Goal: Find specific page/section: Find specific page/section

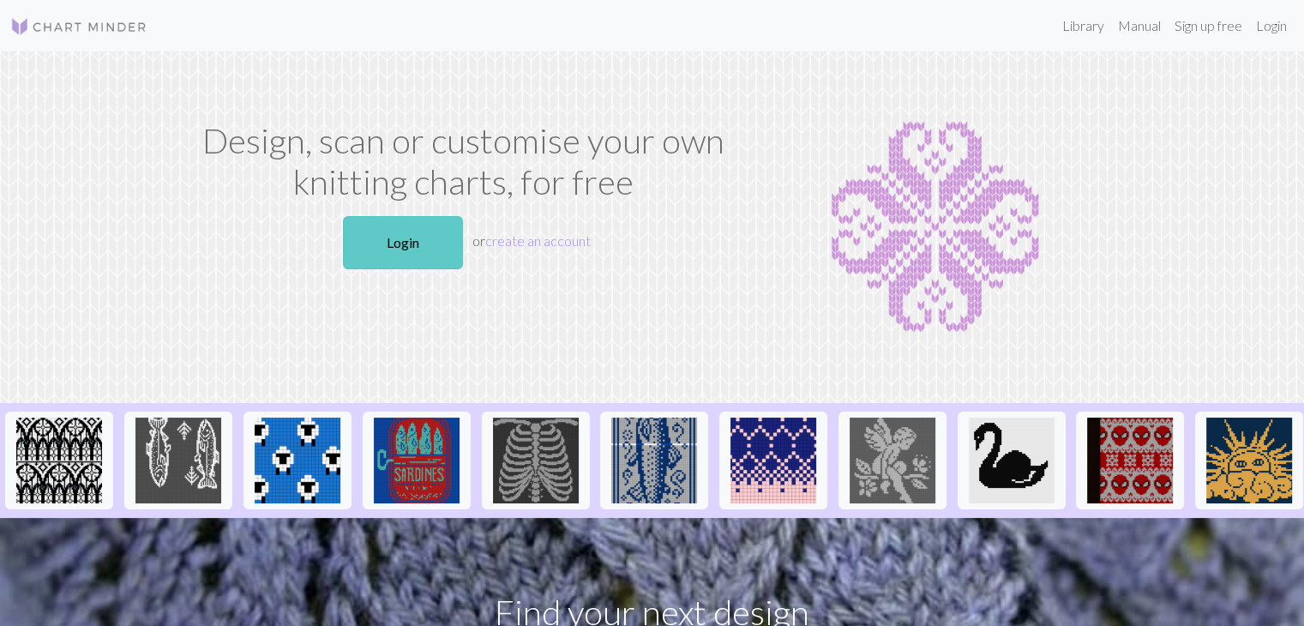
click at [387, 242] on link "Login" at bounding box center [403, 242] width 120 height 53
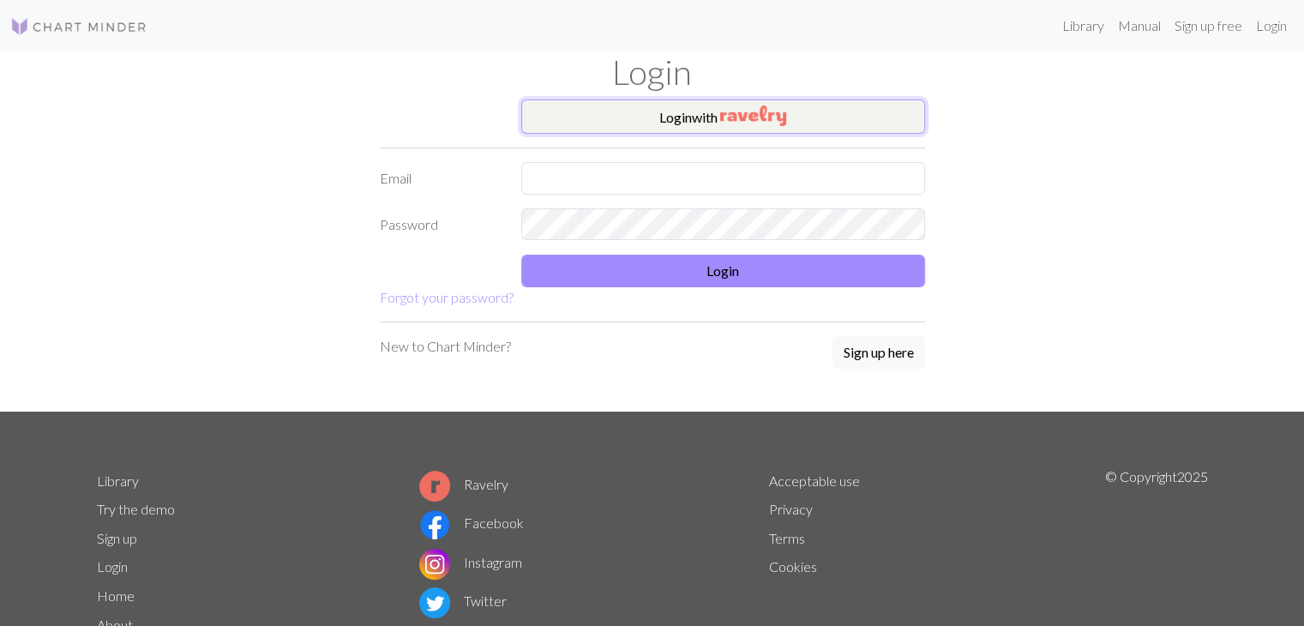
click at [636, 129] on button "Login with" at bounding box center [723, 116] width 404 height 34
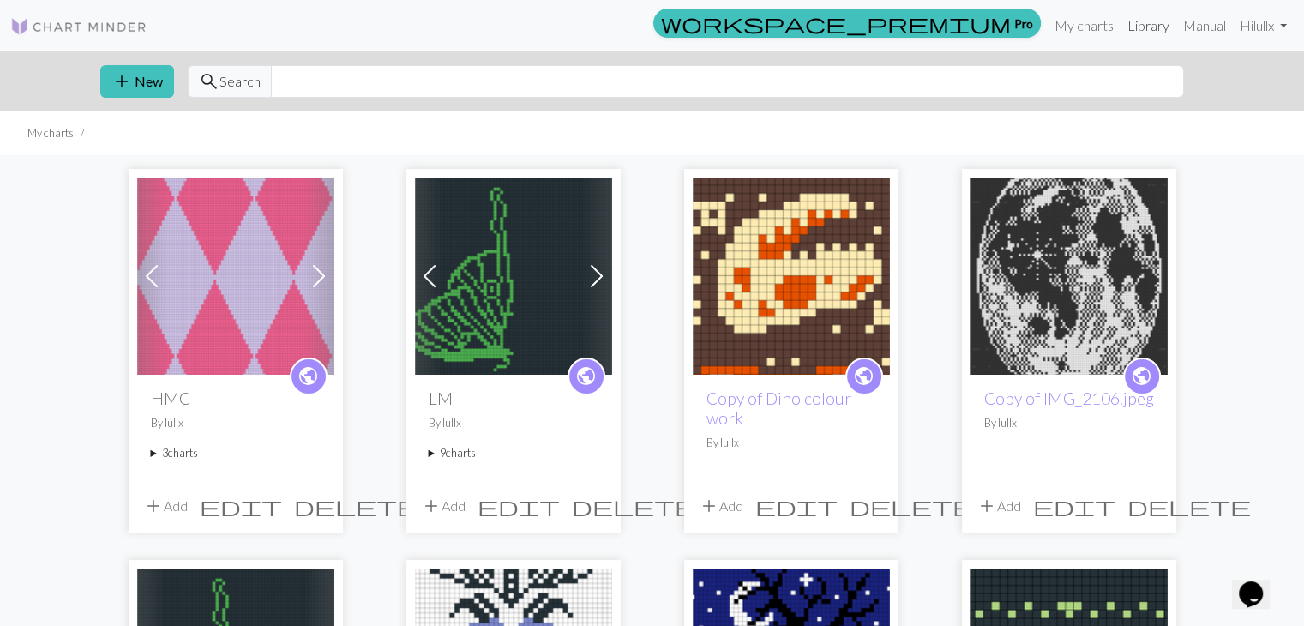
click at [1136, 32] on link "Library" at bounding box center [1148, 26] width 56 height 34
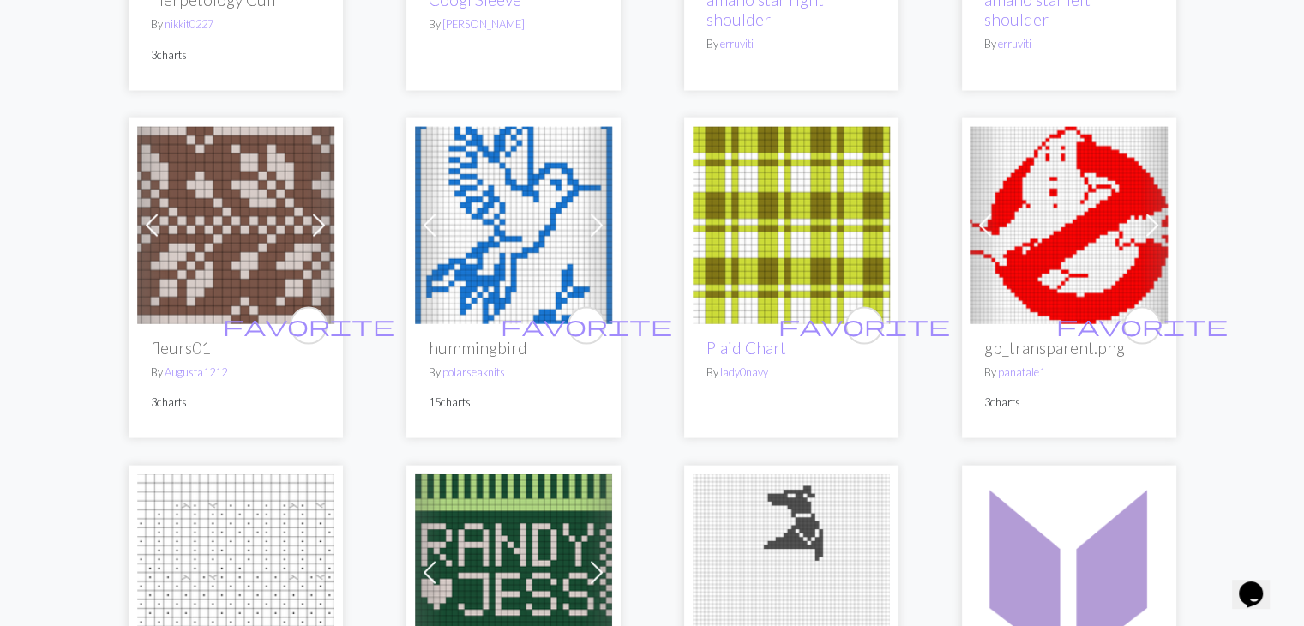
scroll to position [3658, 0]
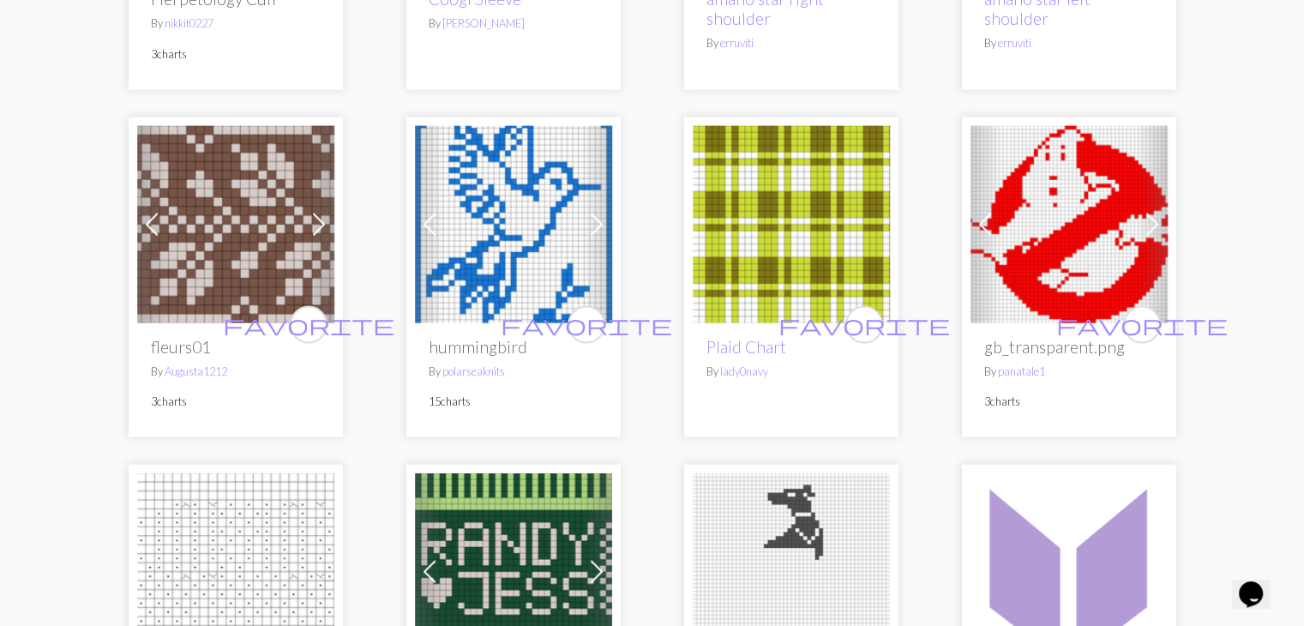
click at [322, 228] on span at bounding box center [318, 224] width 27 height 27
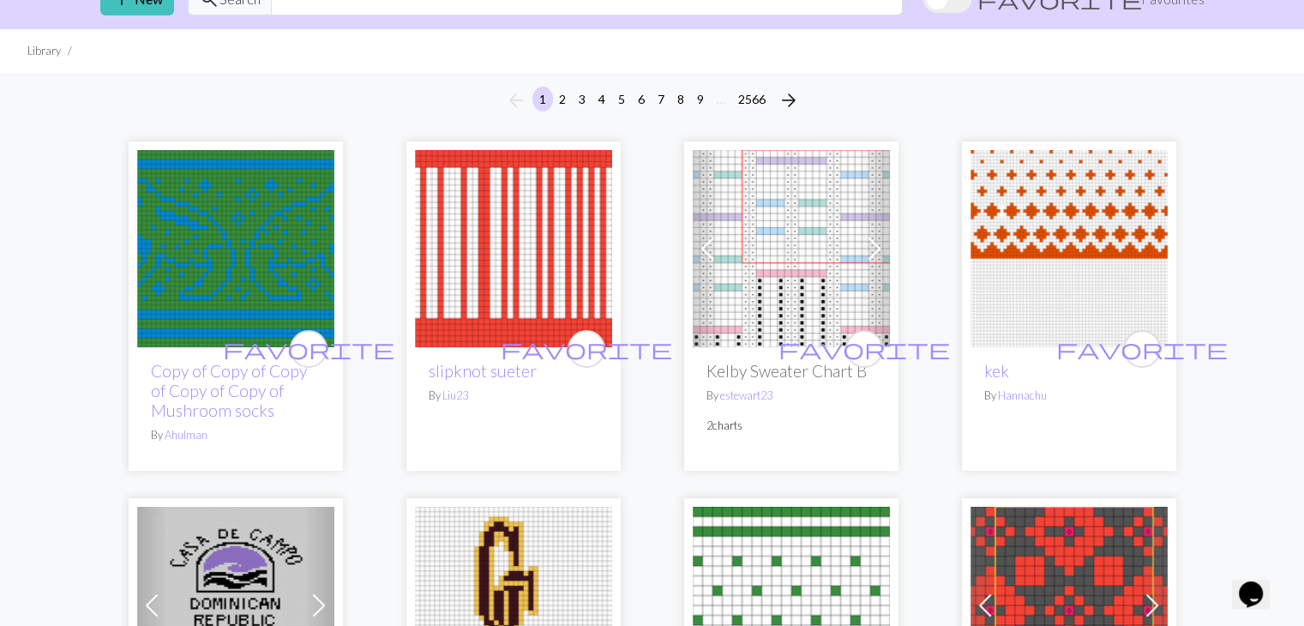
scroll to position [0, 0]
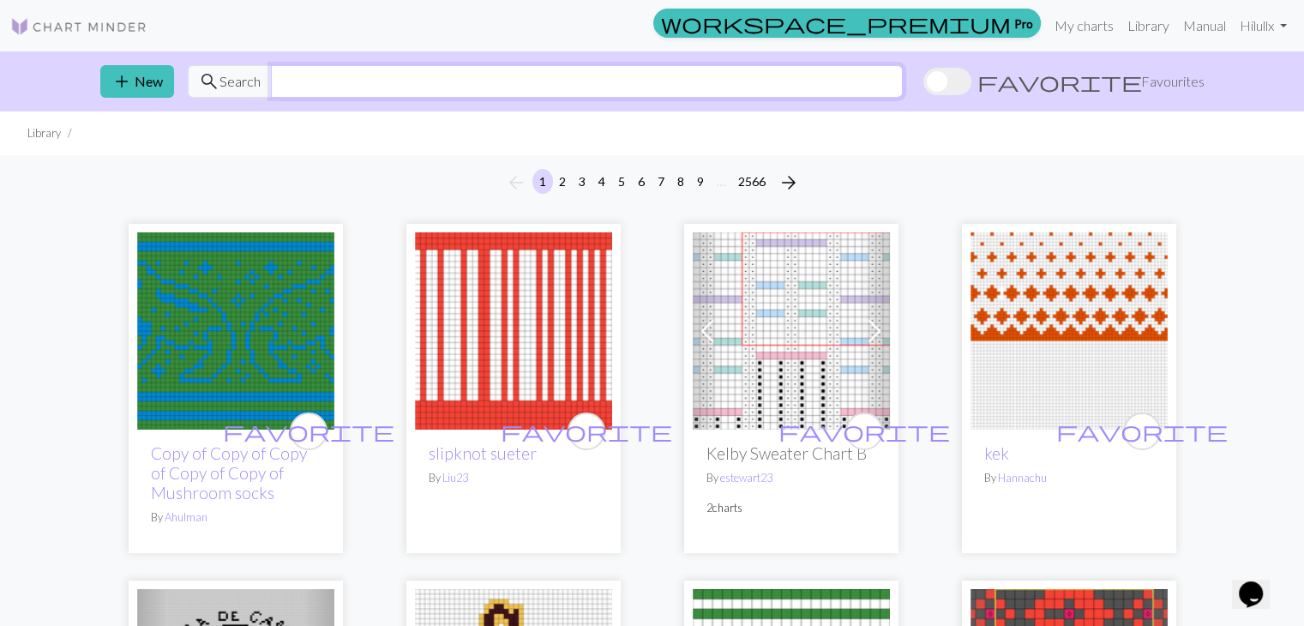
click at [459, 81] on input "text" at bounding box center [587, 81] width 632 height 33
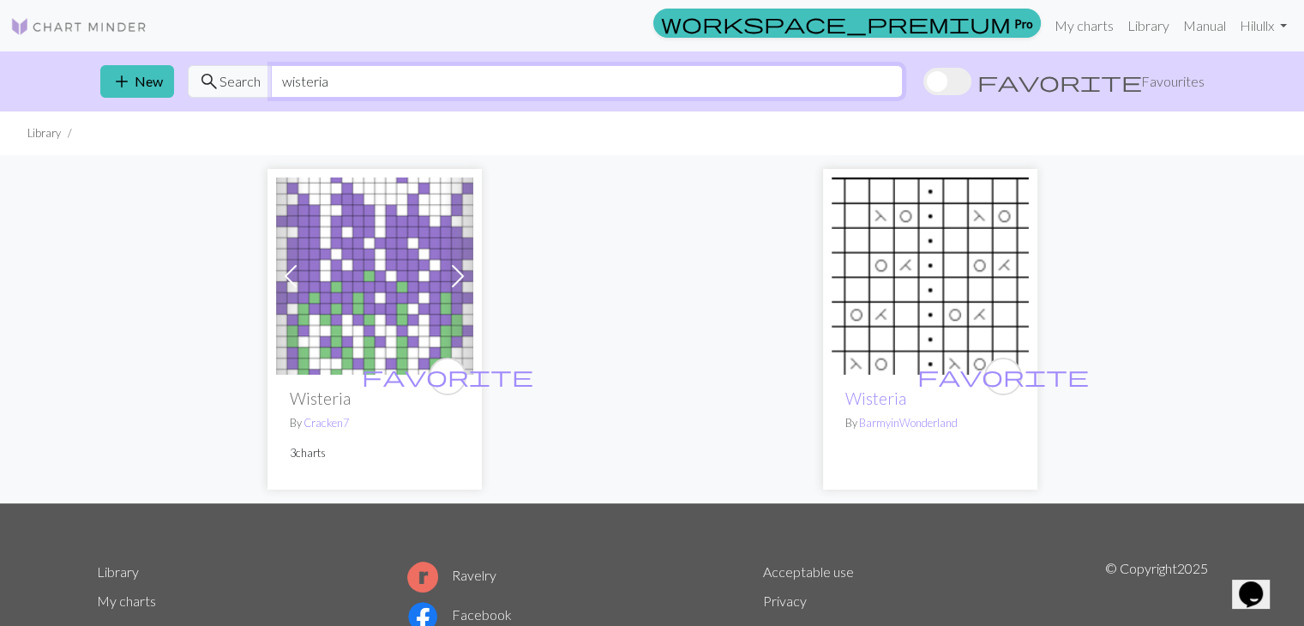
drag, startPoint x: 348, startPoint y: 79, endPoint x: 230, endPoint y: 70, distance: 118.6
click at [230, 70] on div "search Search wisteria" at bounding box center [545, 81] width 715 height 33
type input "willow"
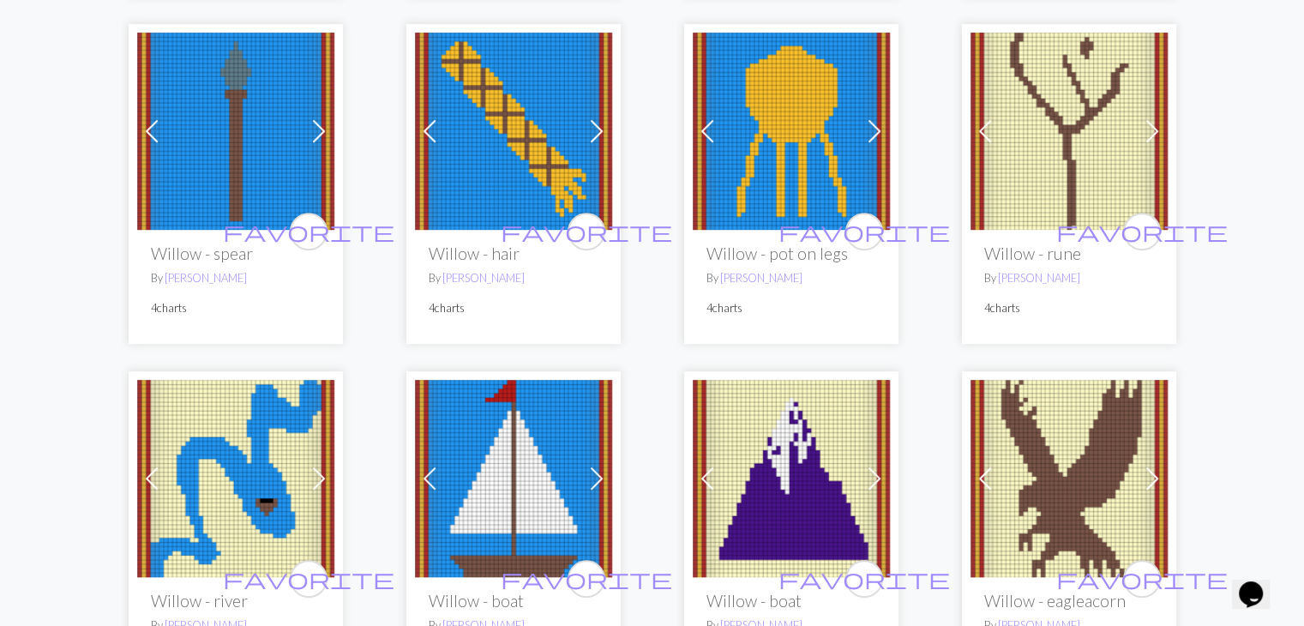
scroll to position [840, 0]
